Goal: Task Accomplishment & Management: Use online tool/utility

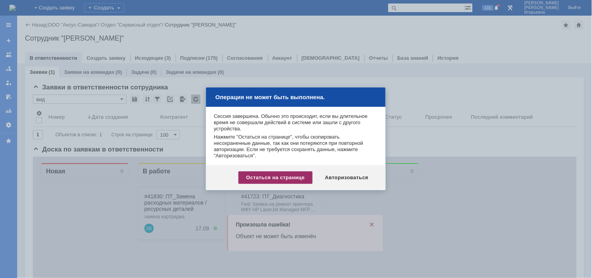
click at [269, 179] on div "Остаться на странице" at bounding box center [275, 177] width 74 height 12
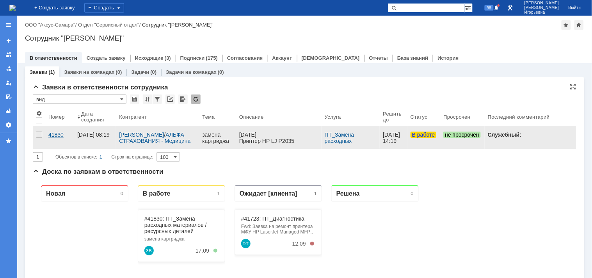
click at [59, 135] on div "41830" at bounding box center [59, 134] width 23 height 6
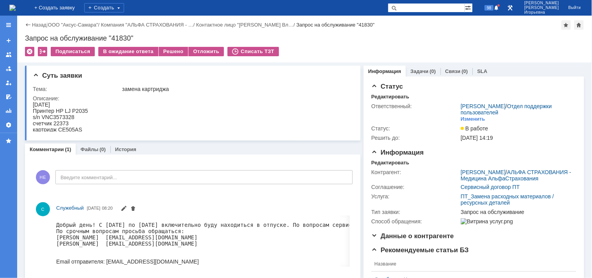
click at [70, 115] on div "s/n VNC3573328" at bounding box center [59, 117] width 55 height 6
copy div "VNC3573328"
click at [123, 39] on div "Запрос на обслуживание "41830"" at bounding box center [304, 38] width 559 height 8
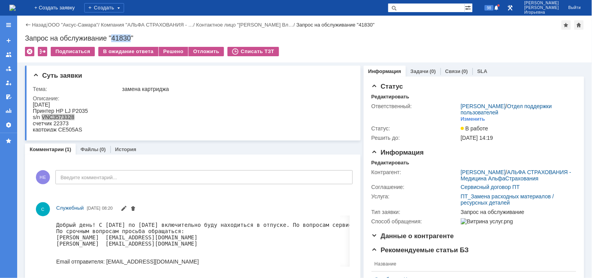
copy div "41830"
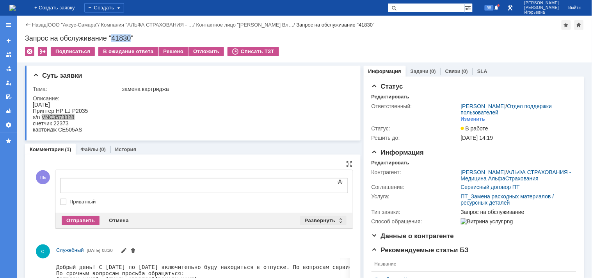
click at [337, 220] on div "Развернуть" at bounding box center [323, 220] width 46 height 9
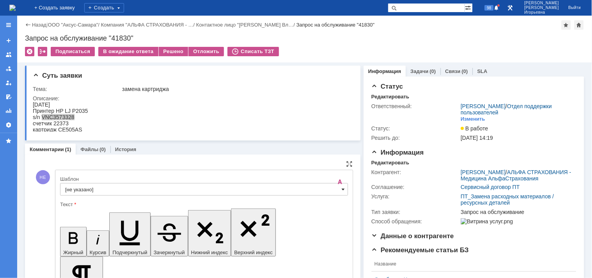
click at [342, 192] on span at bounding box center [343, 189] width 3 height 6
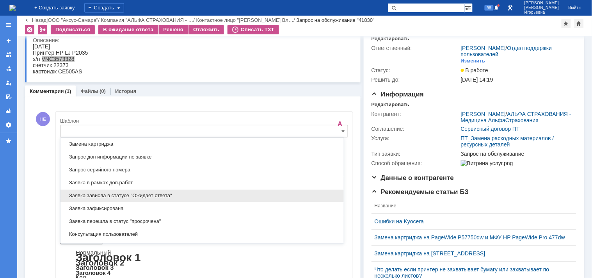
scroll to position [403, 0]
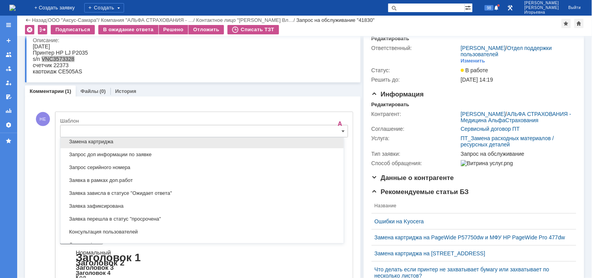
click at [94, 144] on span "Замена картриджа" at bounding box center [202, 142] width 274 height 6
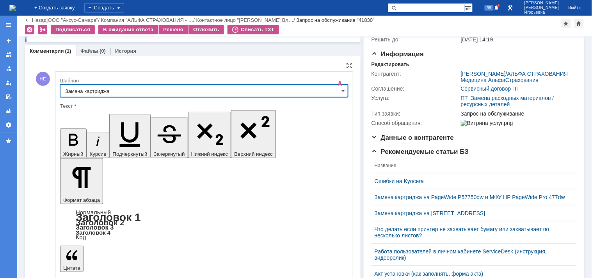
type input "Замена картриджа"
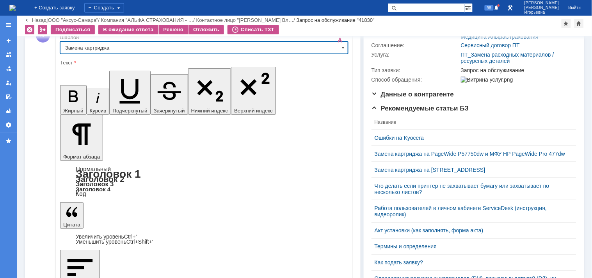
scroll to position [118, 0]
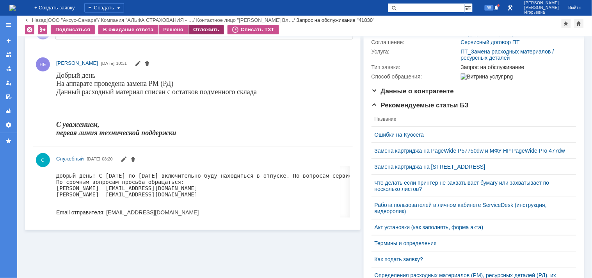
scroll to position [0, 0]
click at [174, 28] on div "Решено" at bounding box center [174, 29] width 30 height 9
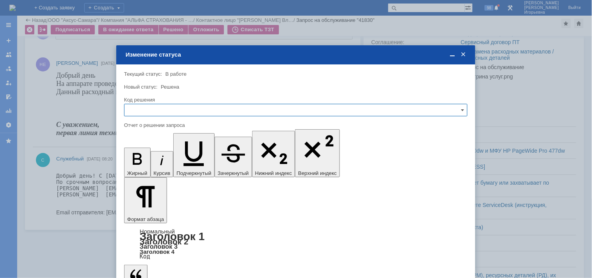
click at [147, 108] on input "text" at bounding box center [295, 110] width 343 height 12
click at [147, 164] on span "Решено" at bounding box center [295, 163] width 333 height 6
type input "Решено"
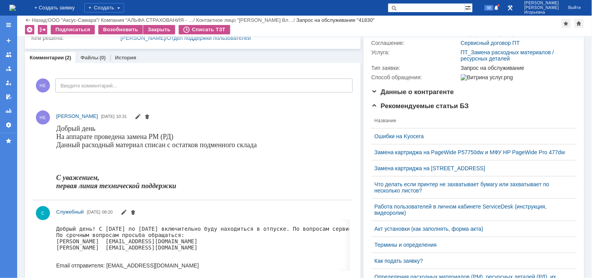
click at [16, 9] on img at bounding box center [12, 8] width 6 height 6
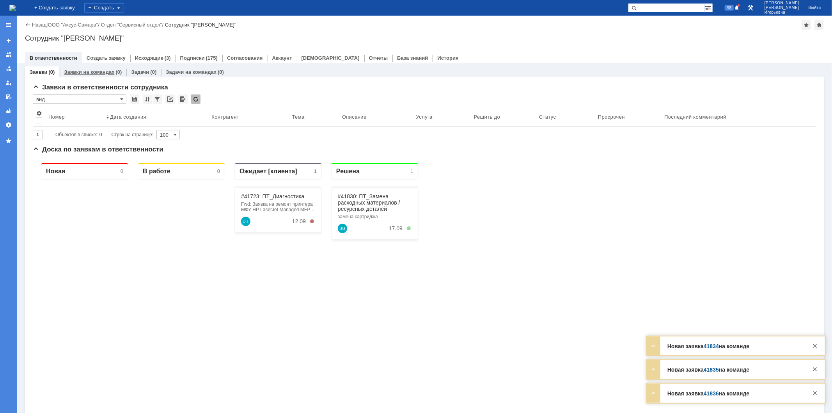
click at [86, 73] on link "Заявки на командах" at bounding box center [89, 72] width 50 height 6
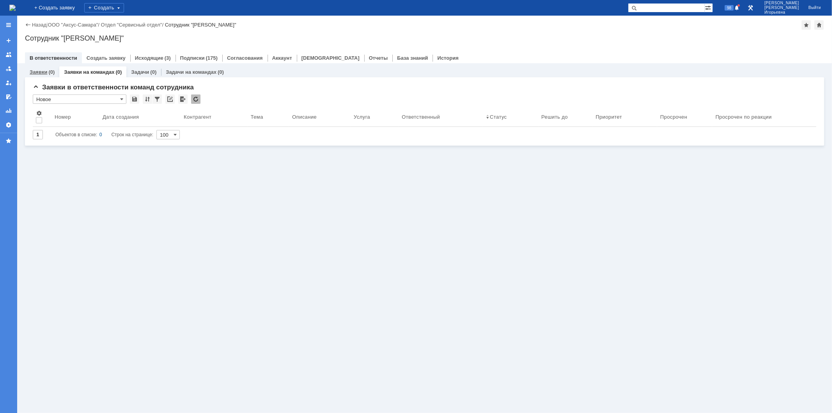
click at [44, 71] on link "Заявки" at bounding box center [39, 72] width 18 height 6
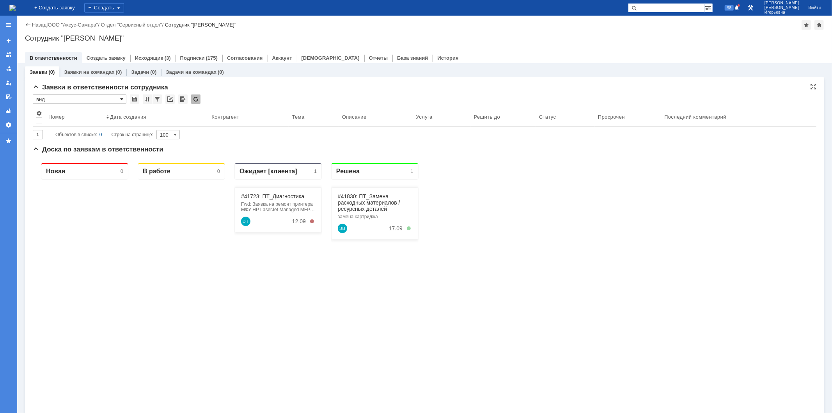
click at [121, 99] on span at bounding box center [121, 99] width 3 height 6
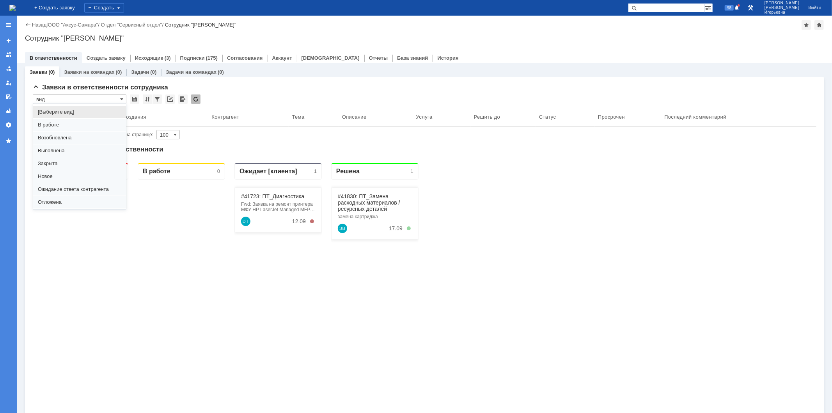
scroll to position [21, 0]
click at [60, 180] on span "Отложена" at bounding box center [79, 180] width 83 height 6
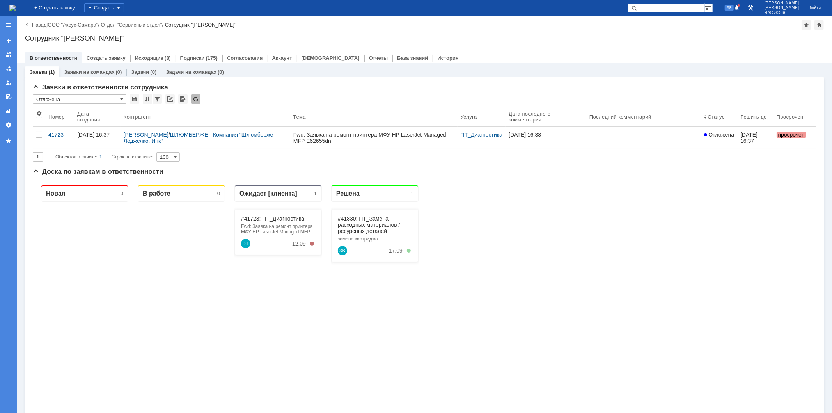
type input "Отложена"
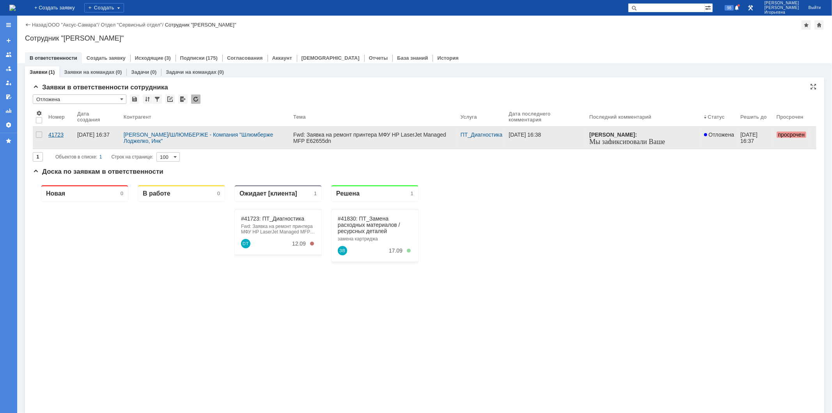
click at [57, 134] on div "41723" at bounding box center [59, 134] width 23 height 6
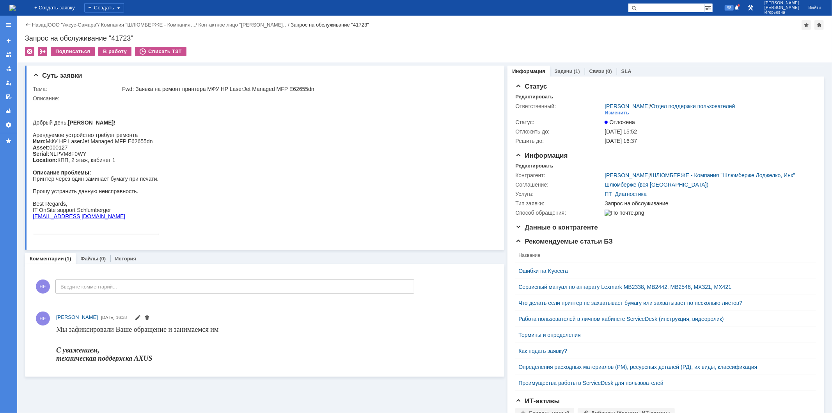
click at [16, 10] on img at bounding box center [12, 8] width 6 height 6
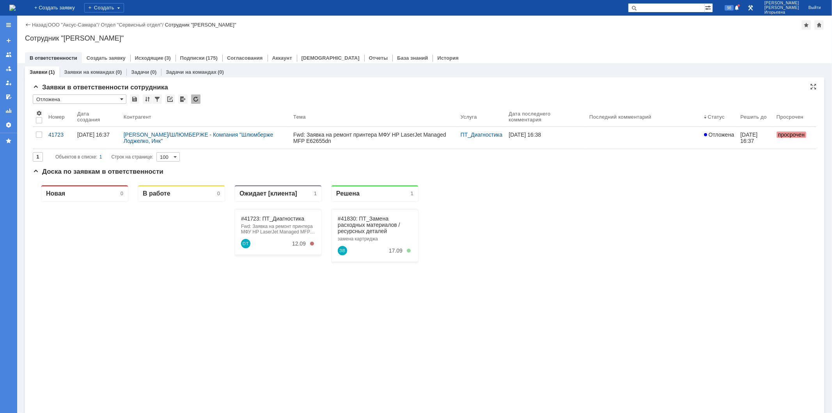
click at [121, 98] on span at bounding box center [121, 99] width 3 height 6
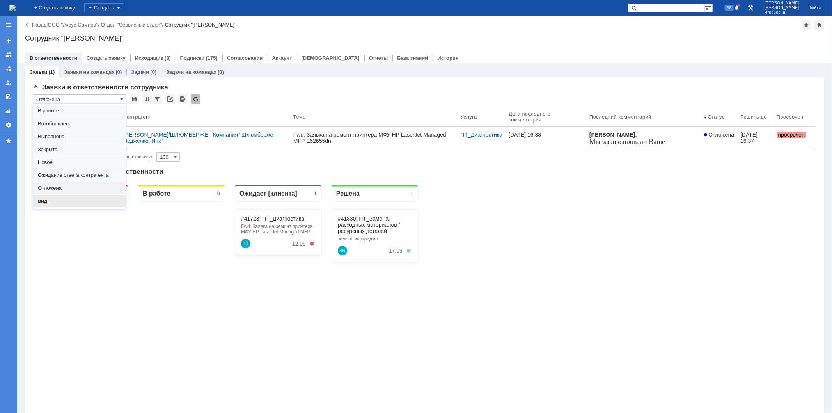
scroll to position [21, 0]
click at [55, 198] on div "вид" at bounding box center [79, 193] width 93 height 12
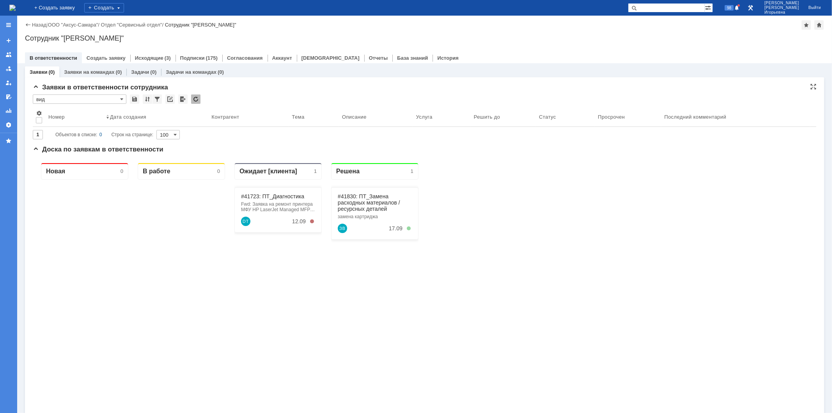
type input "вид"
